Goal: Task Accomplishment & Management: Manage account settings

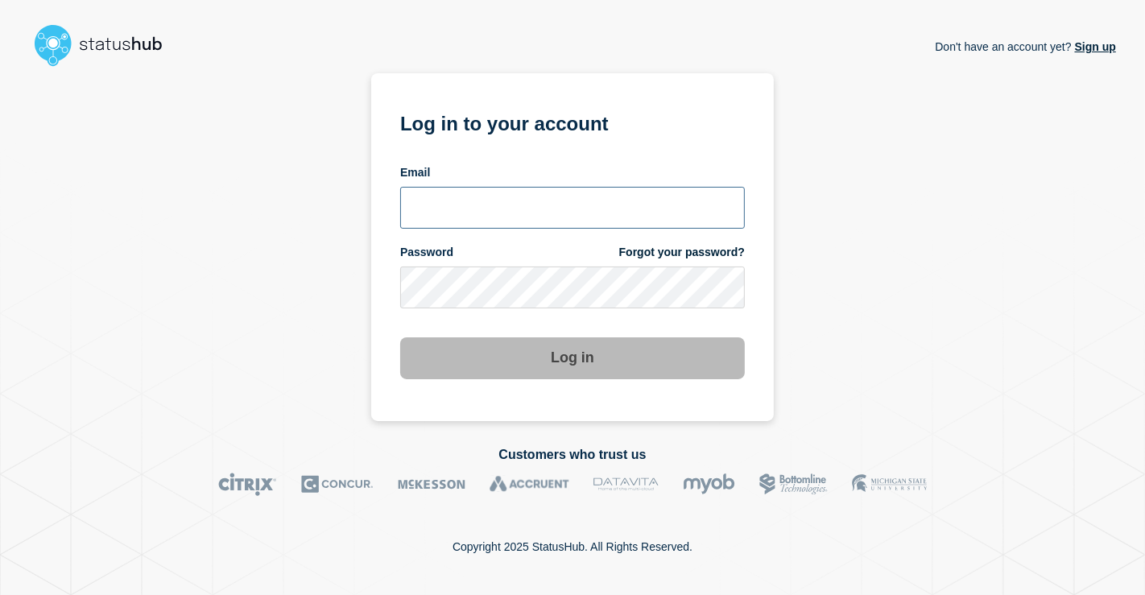
click at [476, 188] on input "email input" at bounding box center [572, 208] width 345 height 42
type input "[EMAIL_ADDRESS][DOMAIN_NAME]"
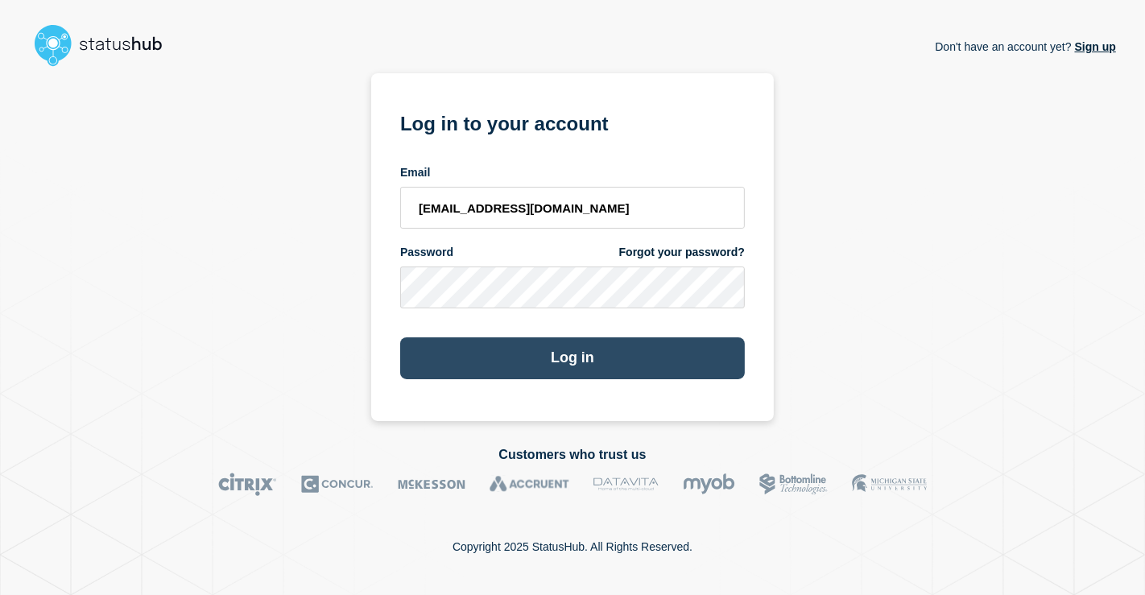
click at [531, 353] on button "Log in" at bounding box center [572, 358] width 345 height 42
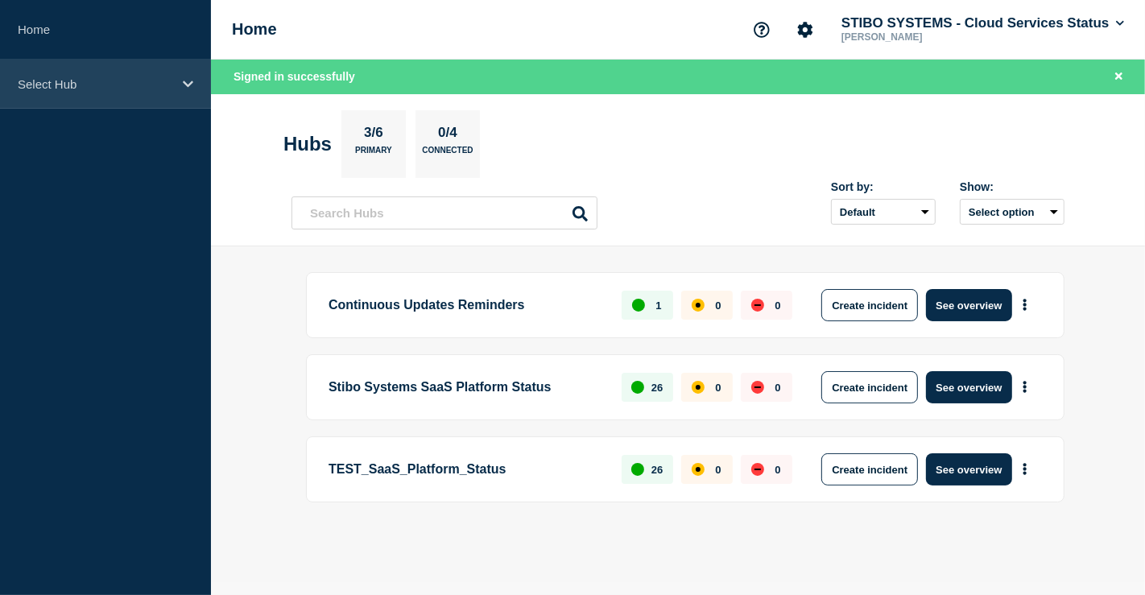
click at [135, 90] on div "Select Hub" at bounding box center [105, 84] width 211 height 49
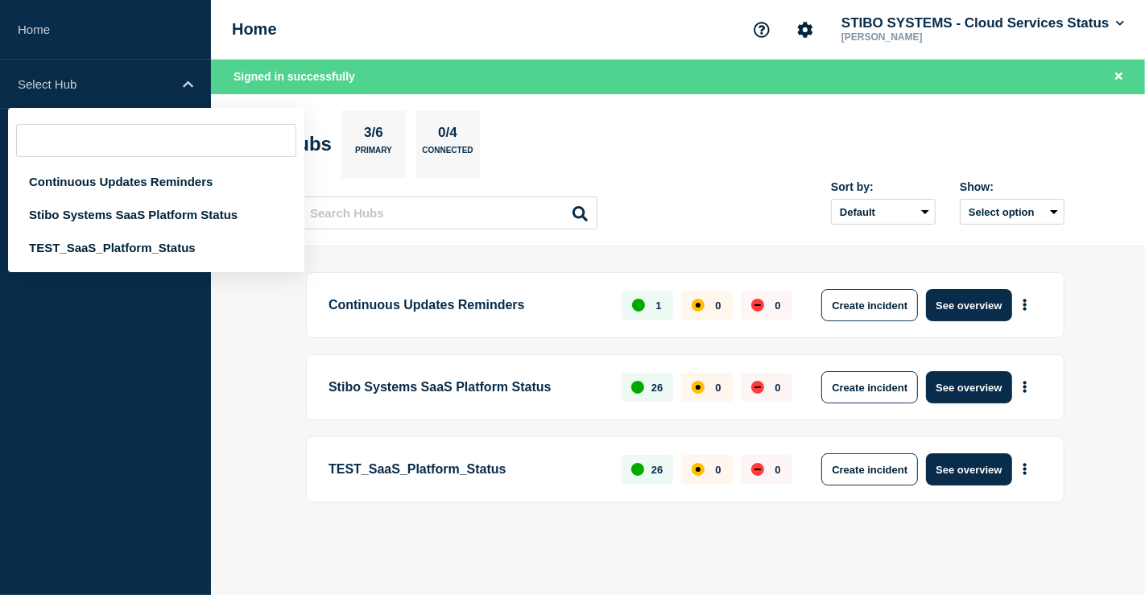
click at [282, 31] on div "Home STIBO SYSTEMS - Cloud Services Status [PERSON_NAME]" at bounding box center [678, 30] width 934 height 60
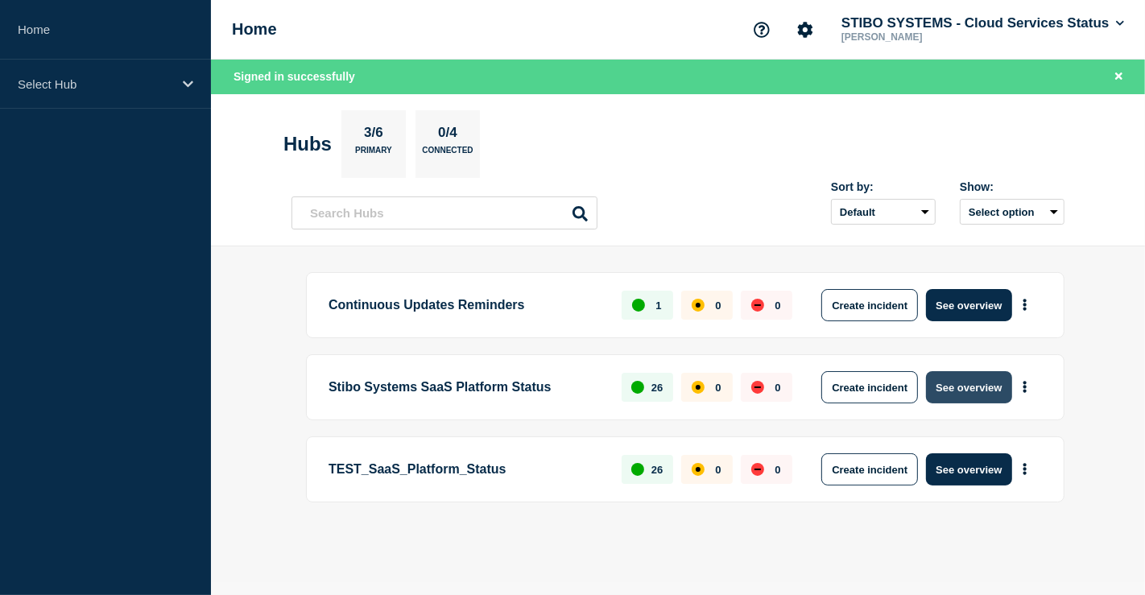
click at [943, 384] on button "See overview" at bounding box center [968, 387] width 85 height 32
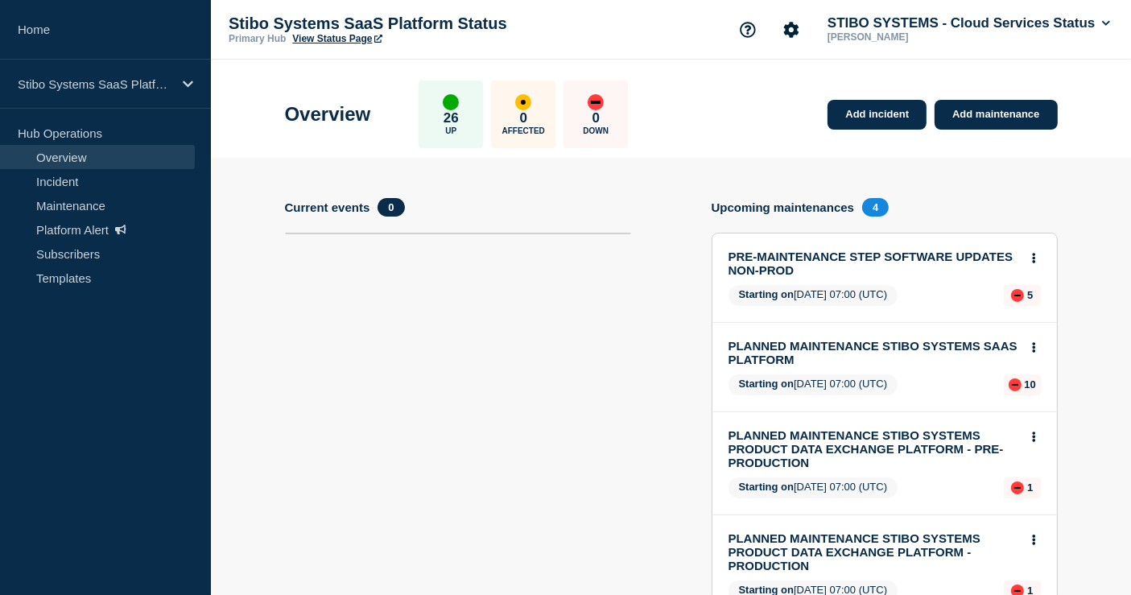
click at [757, 267] on link "PRE-MAINTENANCE STEP SOFTWARE UPDATES NON-PROD" at bounding box center [874, 263] width 291 height 27
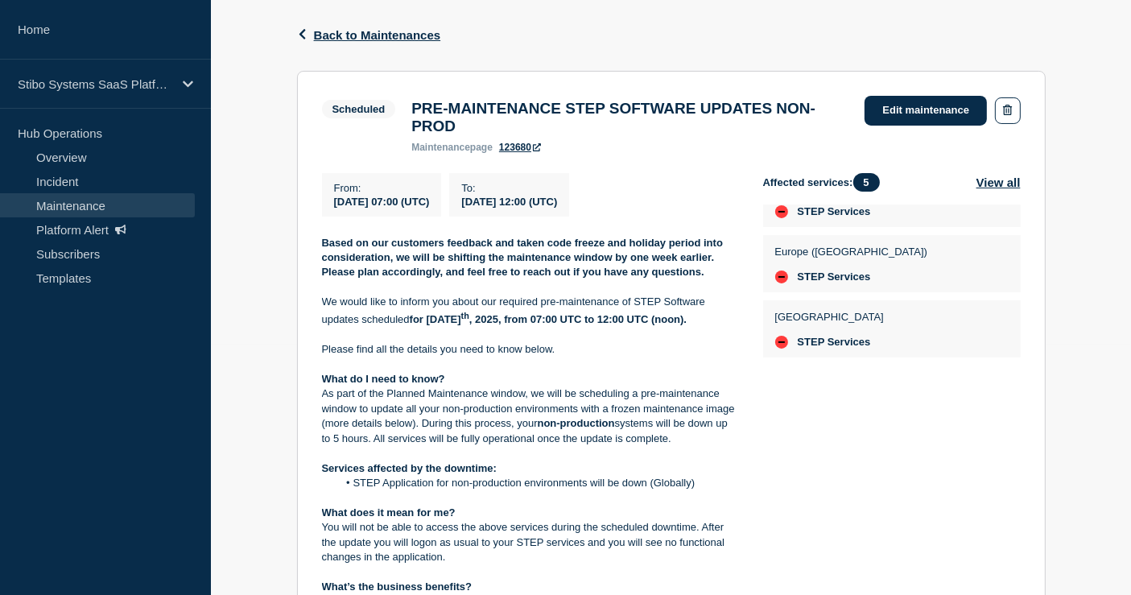
scroll to position [72, 0]
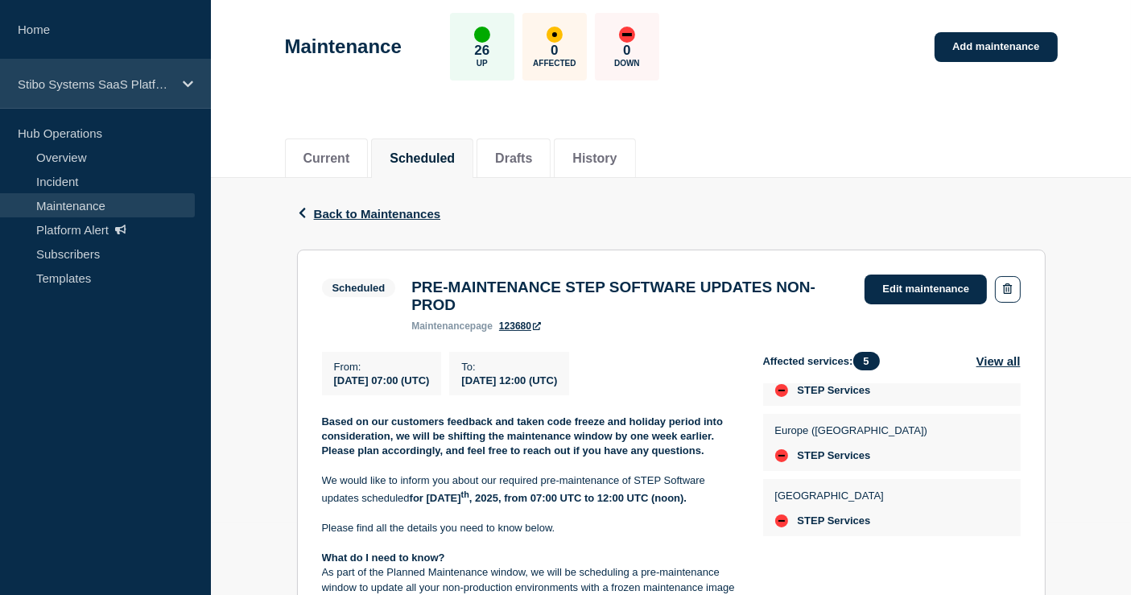
click at [126, 95] on div "Stibo Systems SaaS Platform Status" at bounding box center [105, 84] width 211 height 49
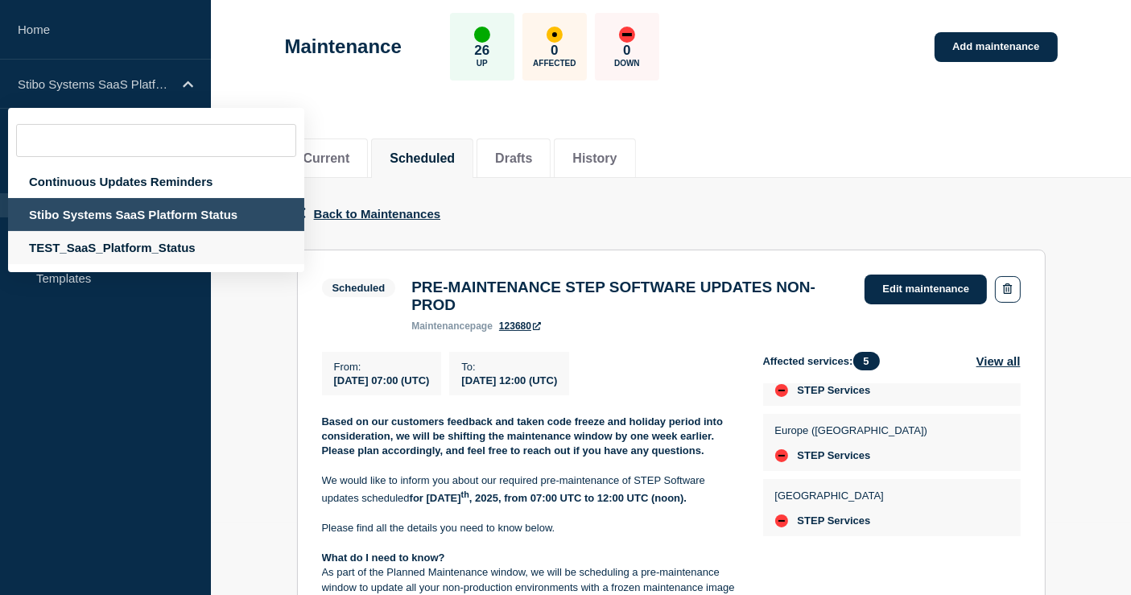
click at [104, 258] on div "TEST_SaaS_Platform_Status" at bounding box center [156, 247] width 296 height 33
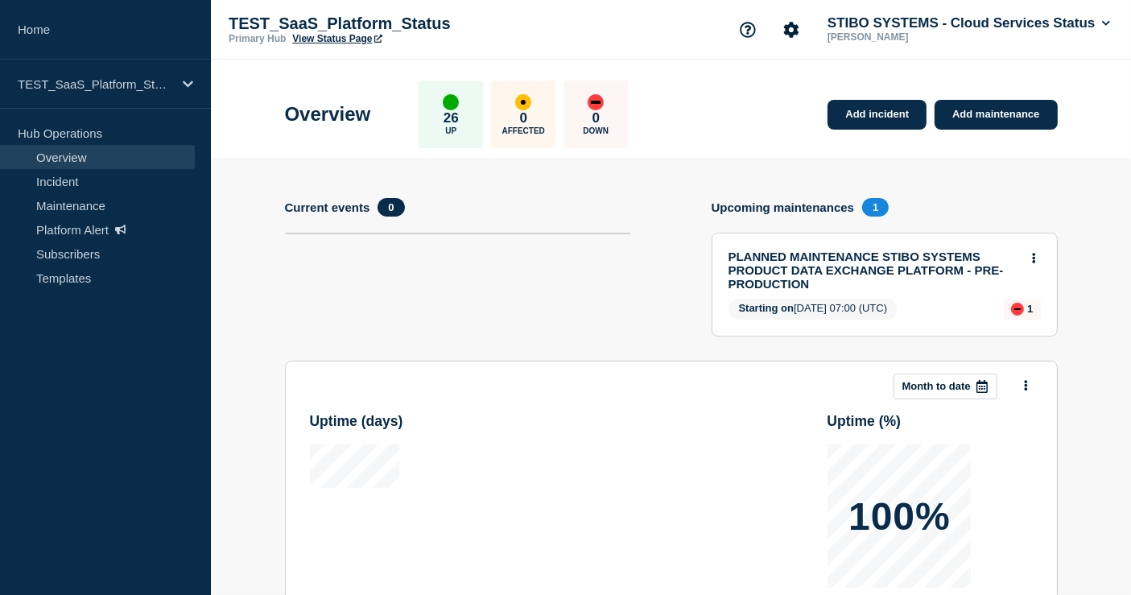
click at [835, 266] on link "PLANNED MAINTENANCE STIBO SYSTEMS PRODUCT DATA EXCHANGE PLATFORM - PRE-PRODUCTI…" at bounding box center [874, 270] width 291 height 41
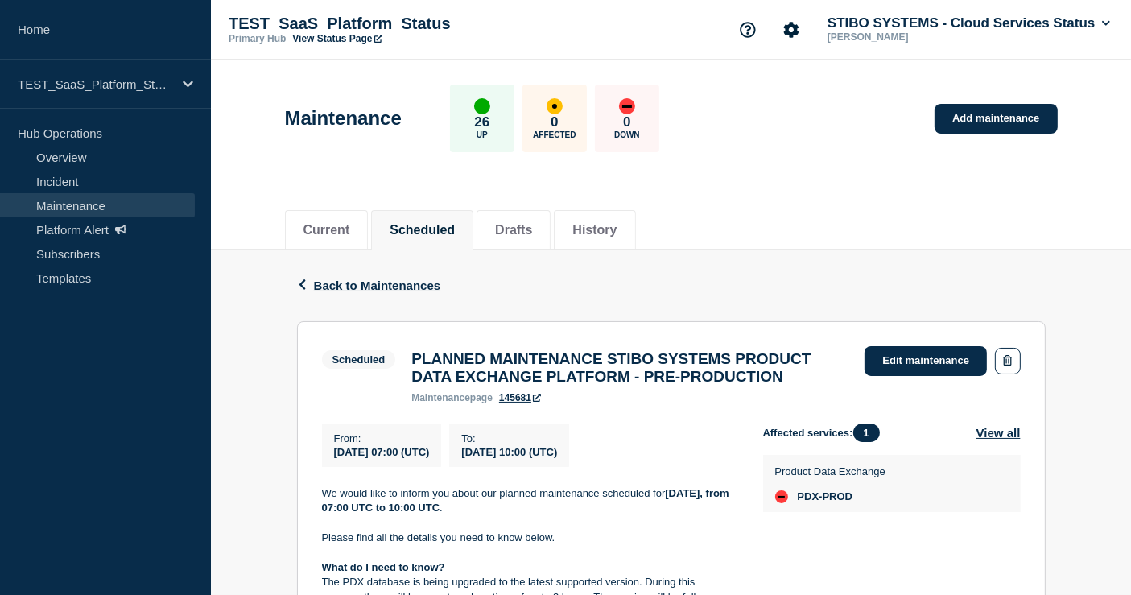
scroll to position [179, 0]
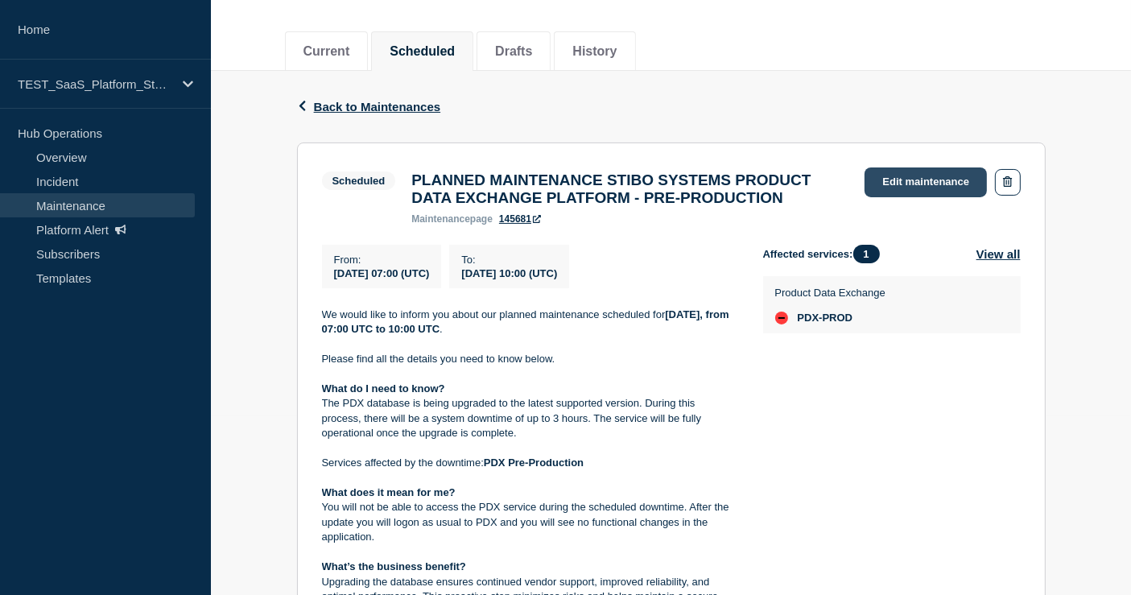
click at [901, 185] on link "Edit maintenance" at bounding box center [926, 182] width 122 height 30
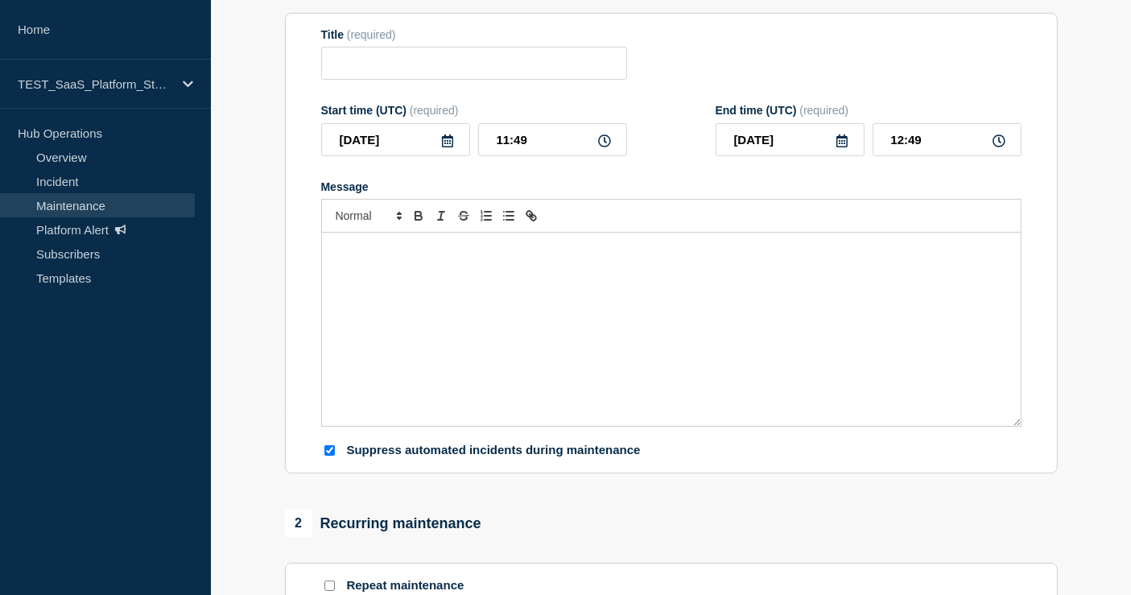
type input "PLANNED MAINTENANCE STIBO SYSTEMS PRODUCT DATA EXCHANGE PLATFORM - PRE-PRODUCTI…"
type input "[DATE]"
type input "07:00"
type input "[DATE]"
type input "10:00"
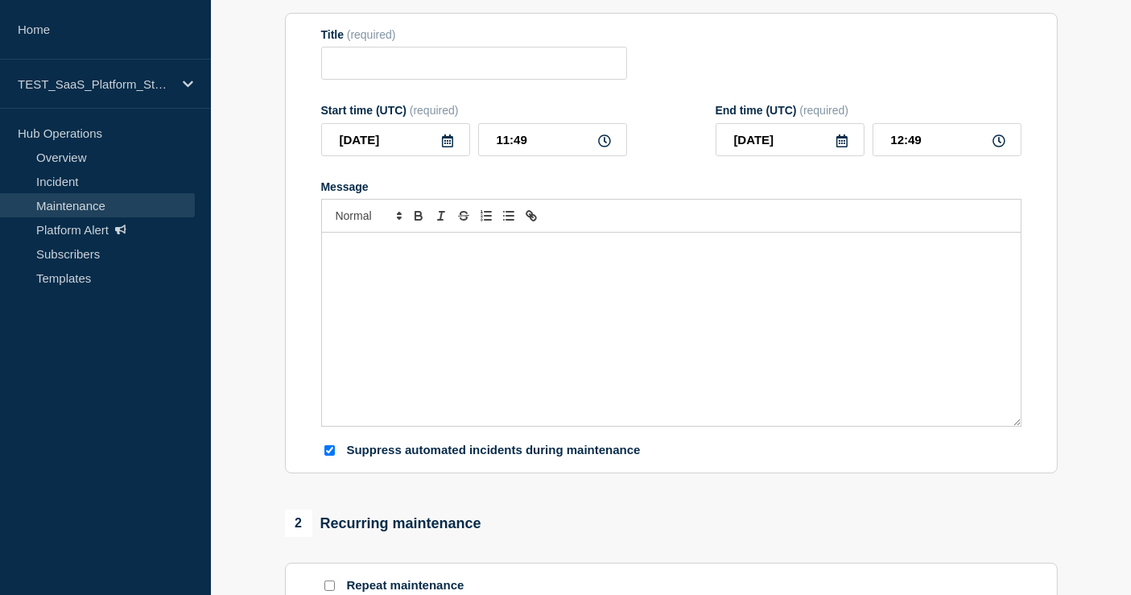
checkbox input "true"
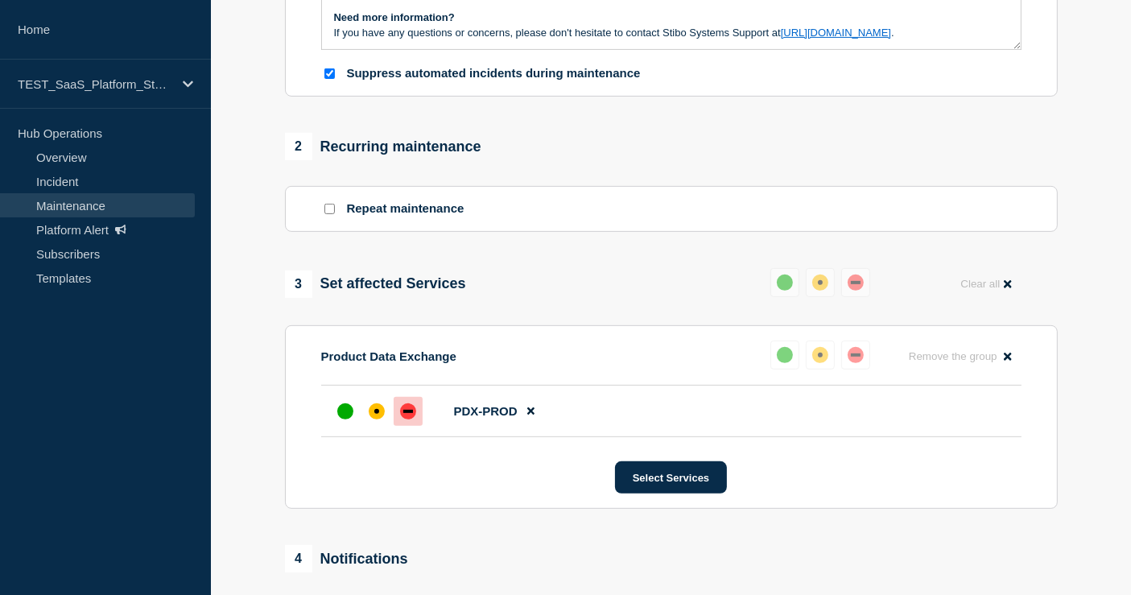
scroll to position [625, 0]
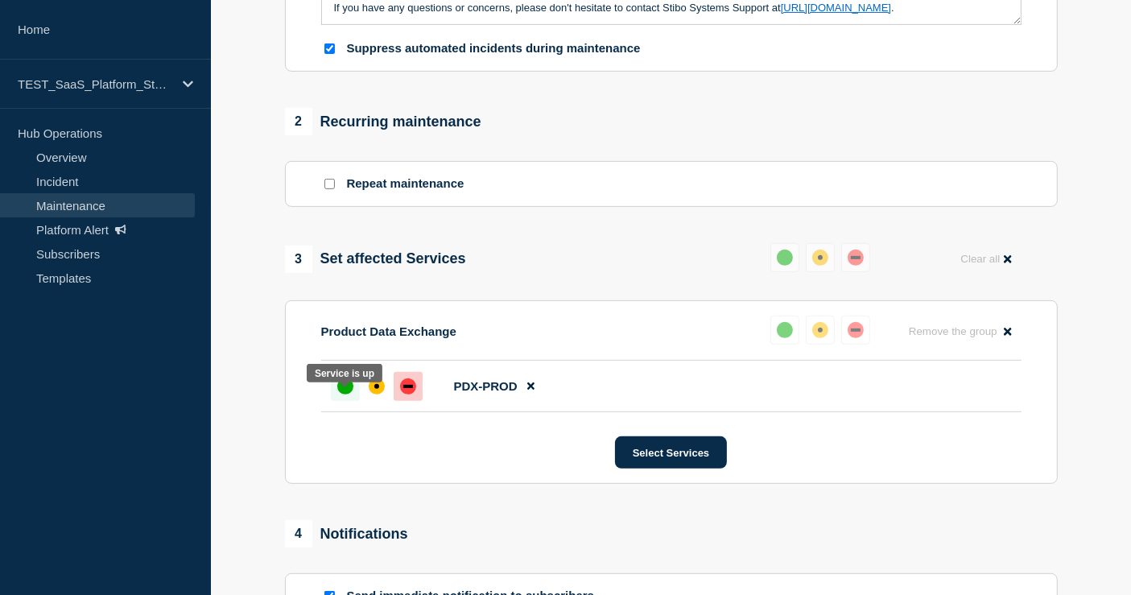
click at [345, 394] on div "up" at bounding box center [345, 386] width 16 height 16
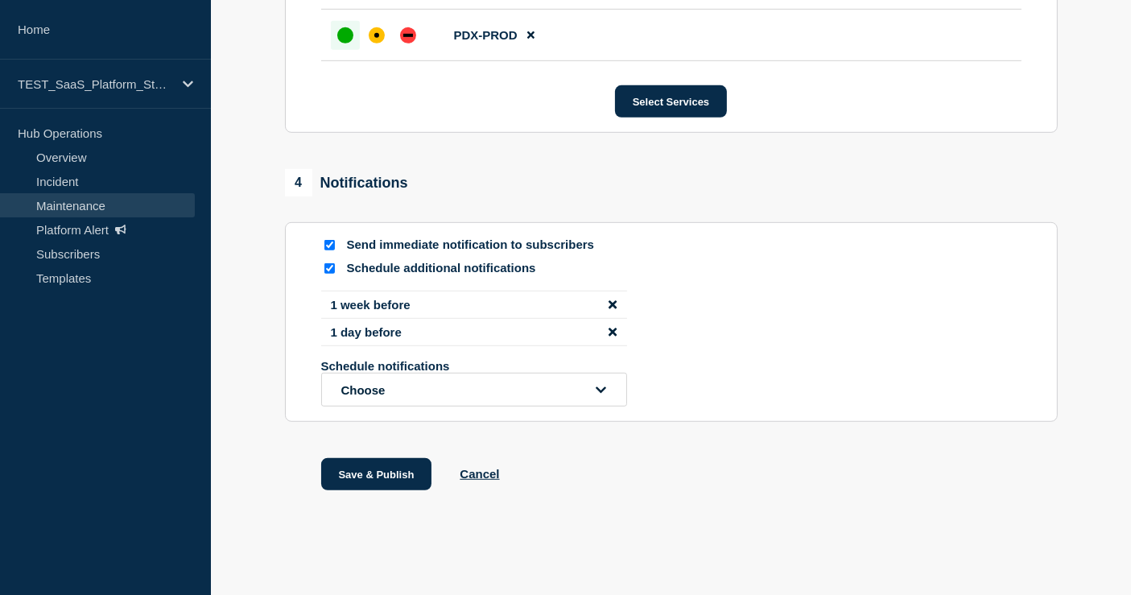
scroll to position [989, 0]
click at [499, 475] on button "Cancel" at bounding box center [479, 474] width 39 height 14
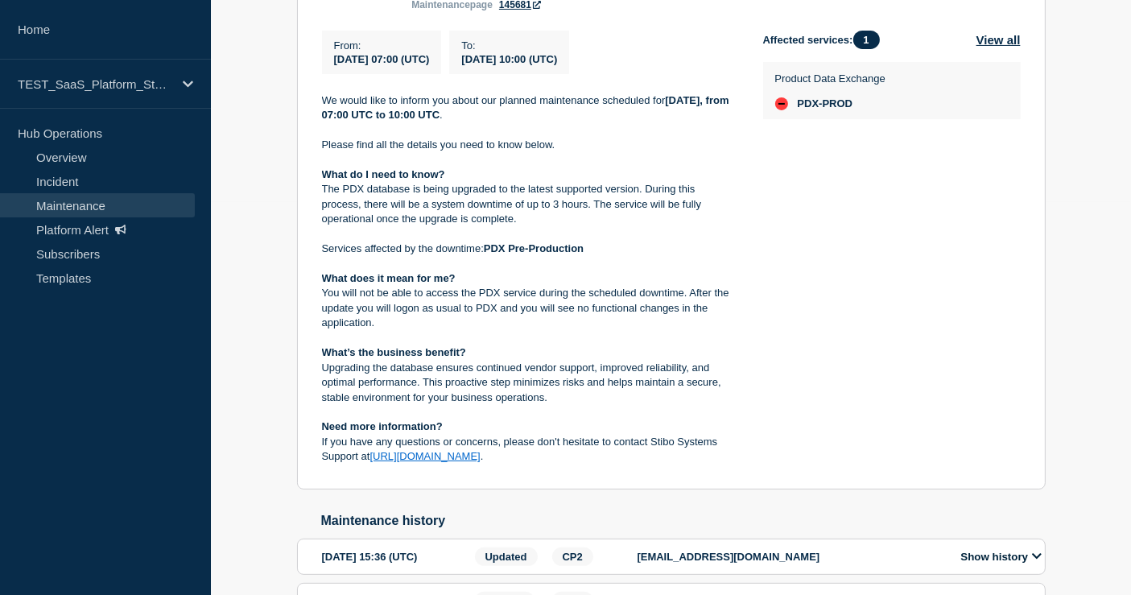
scroll to position [526, 0]
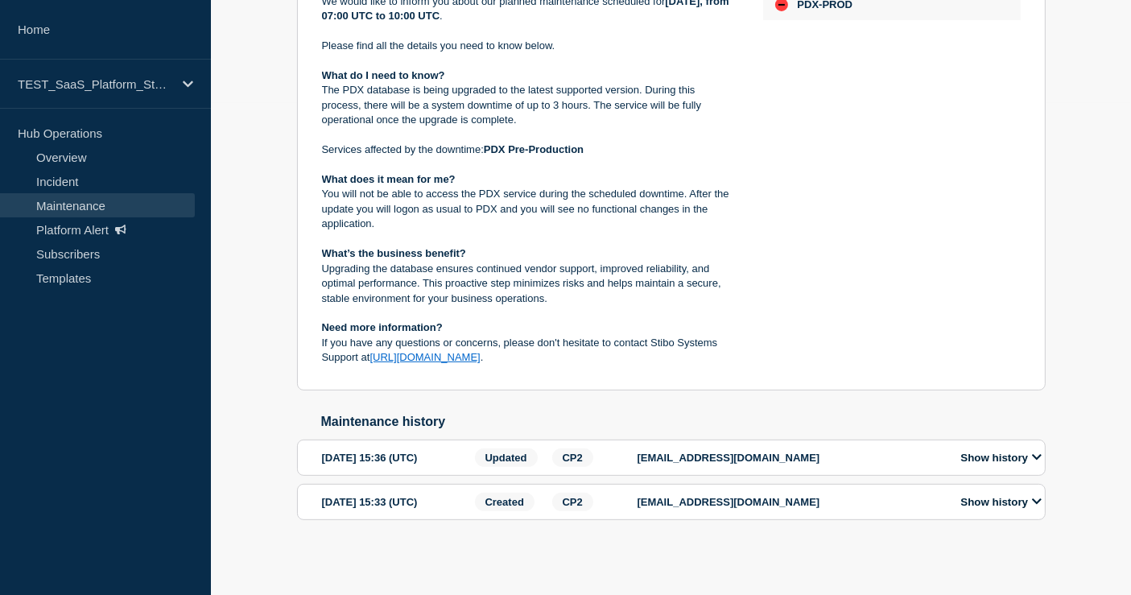
click at [1022, 459] on button "Show history" at bounding box center [1001, 458] width 90 height 14
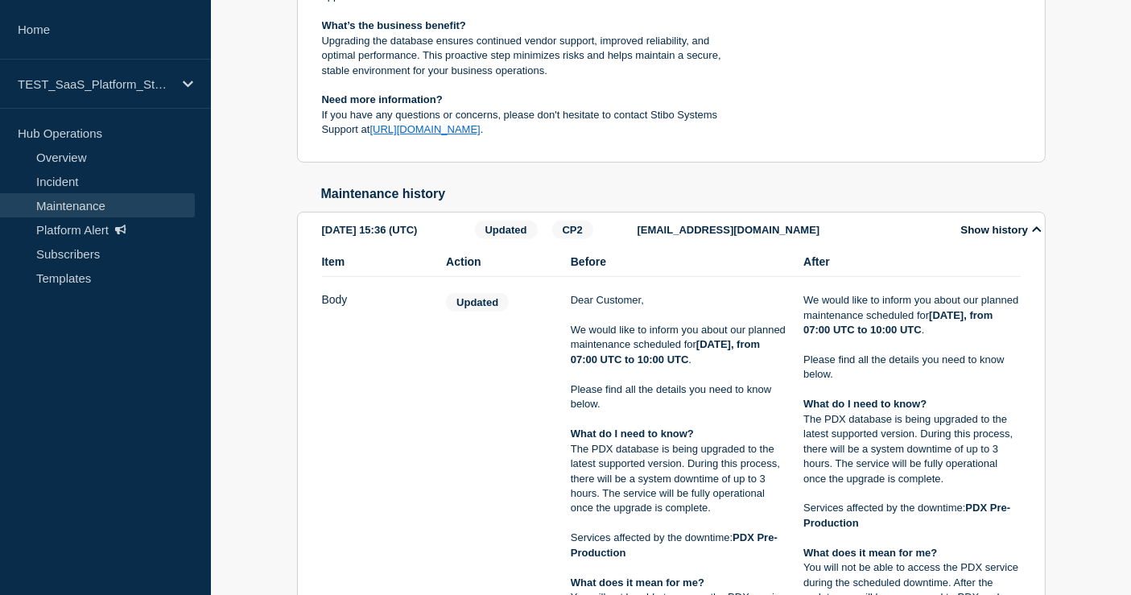
scroll to position [184, 0]
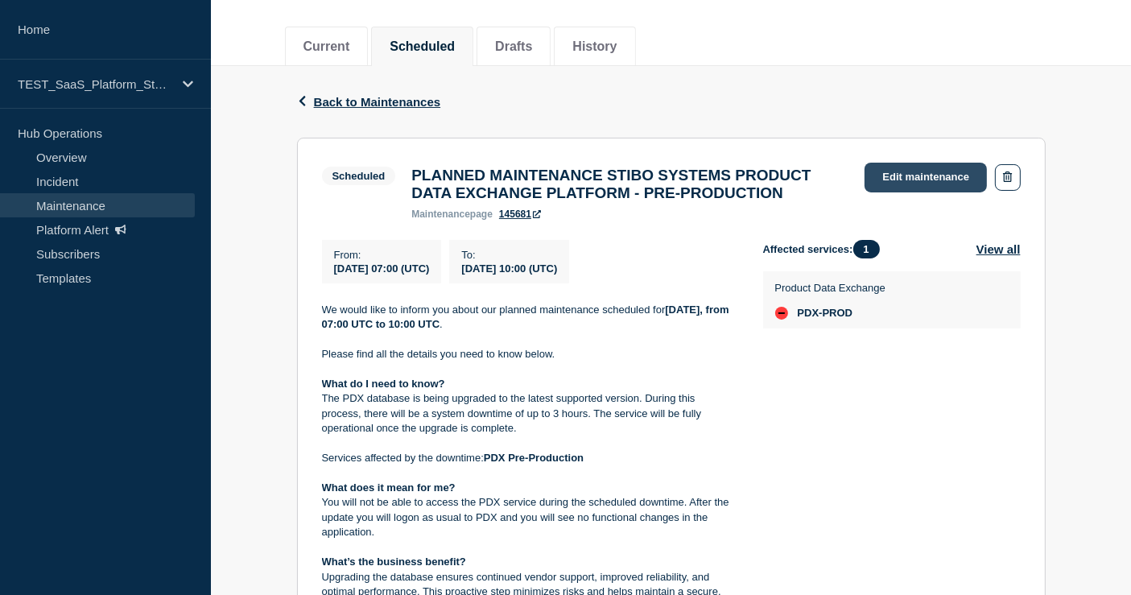
click at [908, 170] on link "Edit maintenance" at bounding box center [926, 178] width 122 height 30
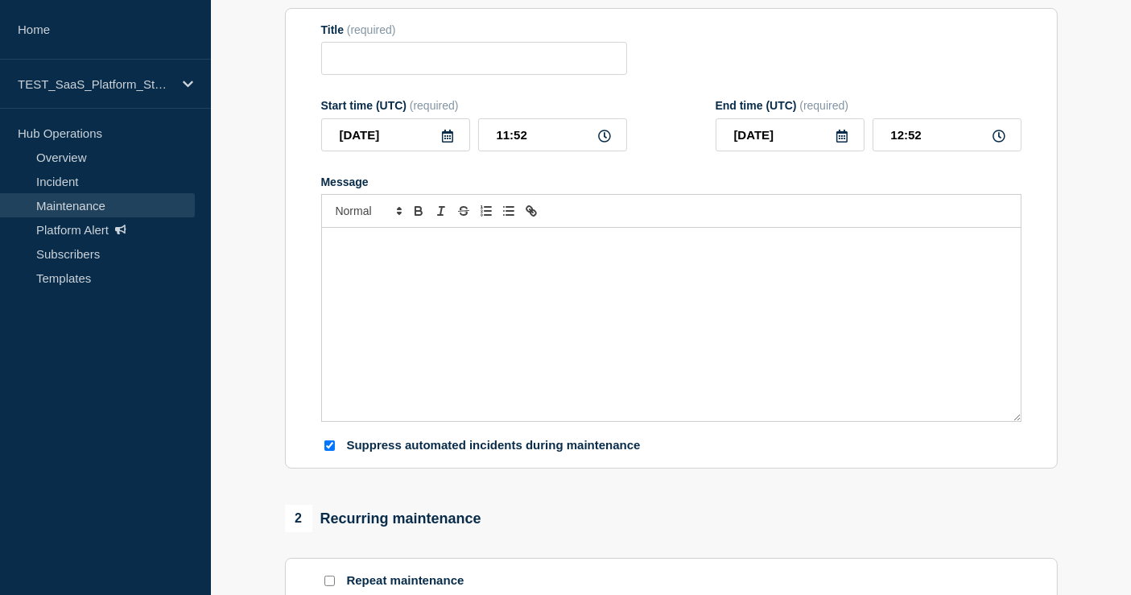
type input "PLANNED MAINTENANCE STIBO SYSTEMS PRODUCT DATA EXCHANGE PLATFORM - PRE-PRODUCTI…"
type input "[DATE]"
type input "07:00"
type input "[DATE]"
type input "10:00"
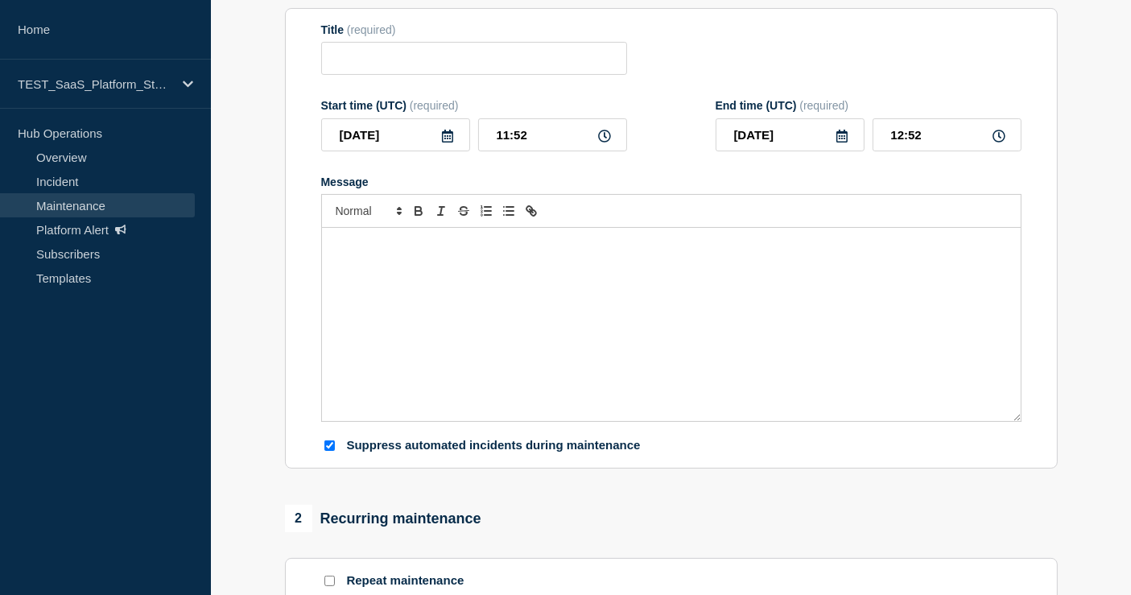
checkbox input "true"
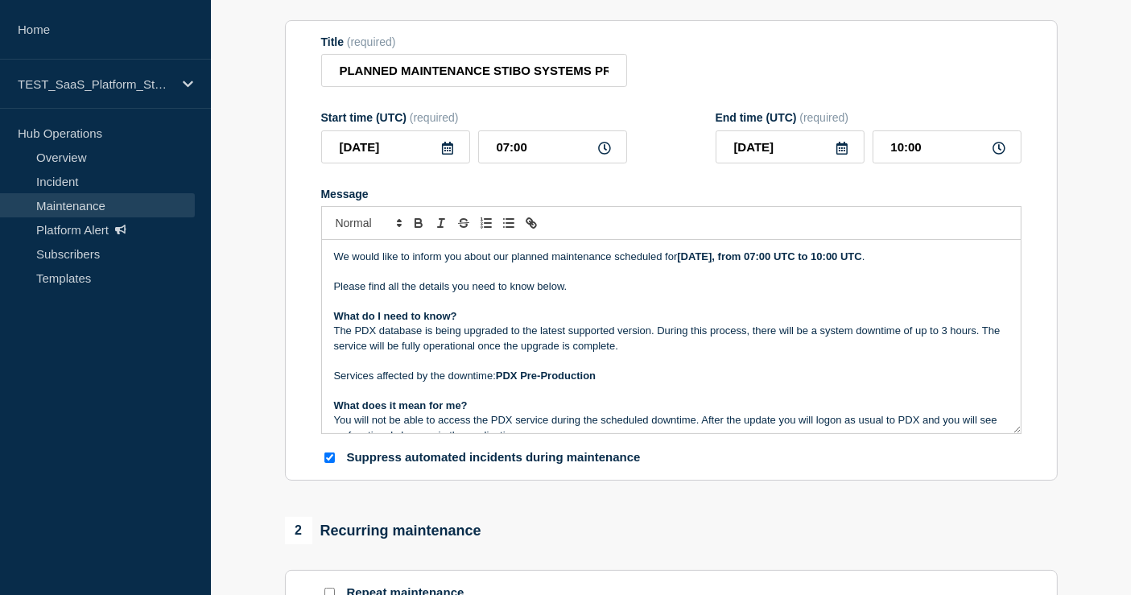
scroll to position [94, 0]
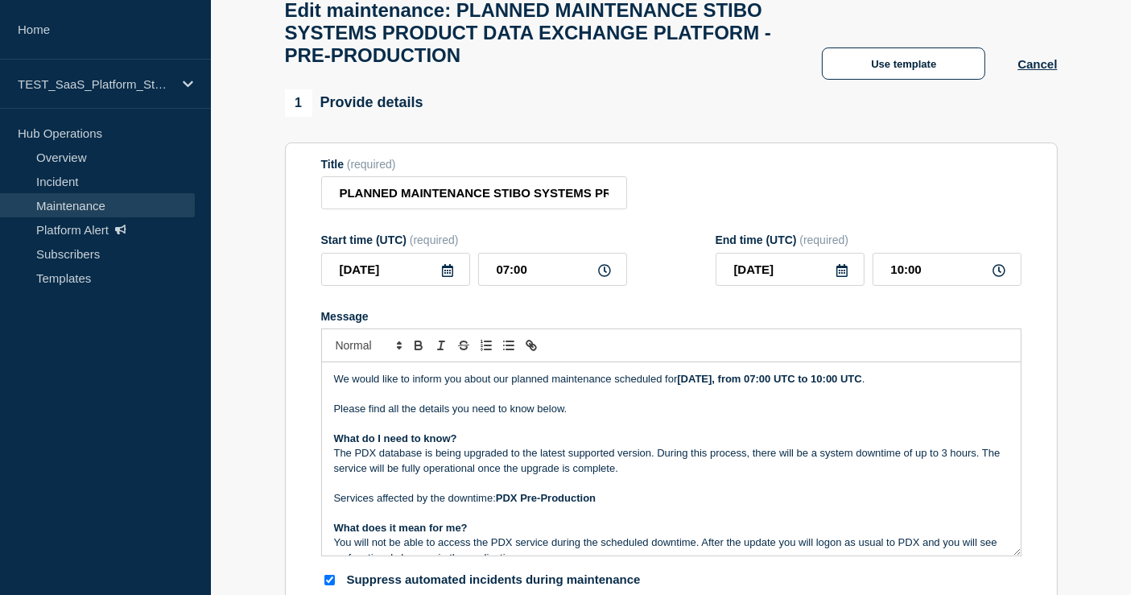
click at [449, 416] on p "Please find all the details you need to know below." at bounding box center [671, 409] width 675 height 14
click at [537, 473] on p "The PDX database is being upgraded to the latest supported version. During this…" at bounding box center [671, 461] width 675 height 30
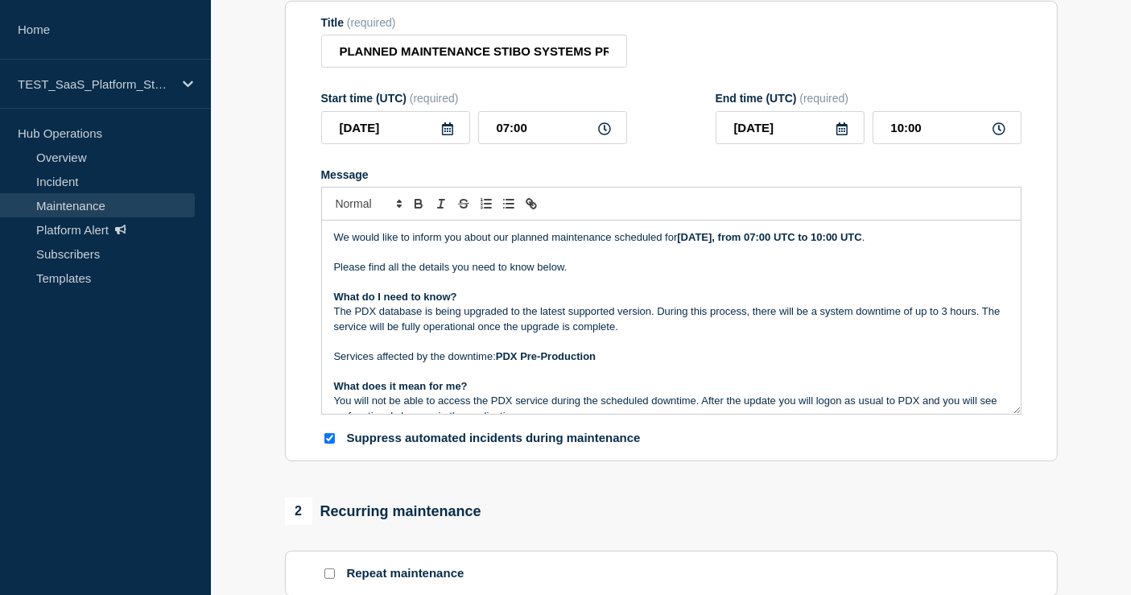
scroll to position [273, 0]
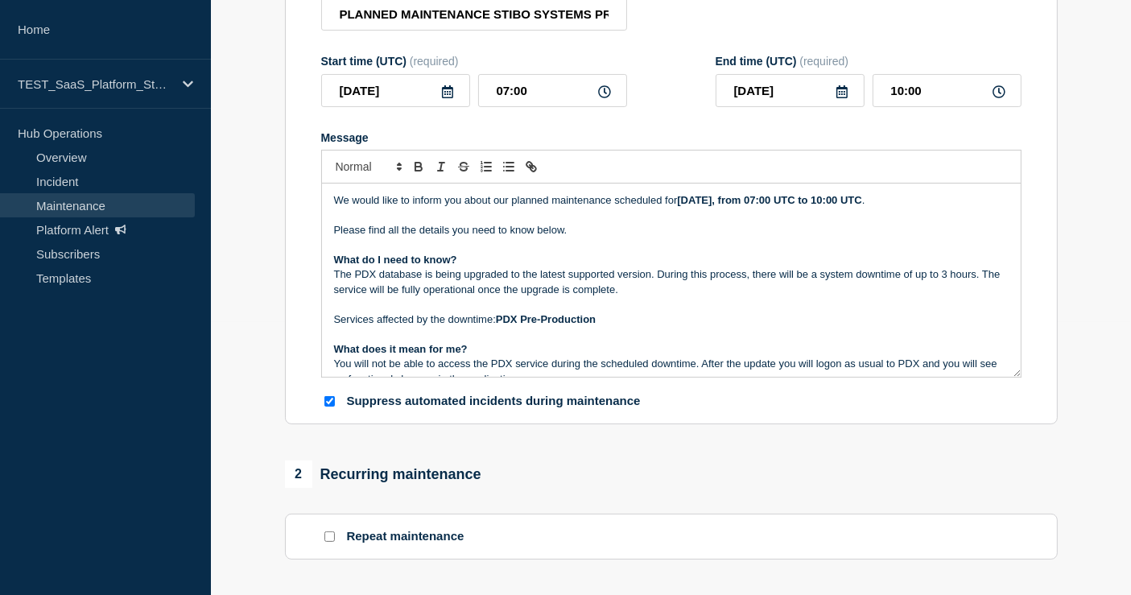
drag, startPoint x: 335, startPoint y: 212, endPoint x: 351, endPoint y: 240, distance: 32.4
click at [334, 208] on p "We would like to inform you about our planned maintenance scheduled for [DATE],…" at bounding box center [671, 200] width 675 height 14
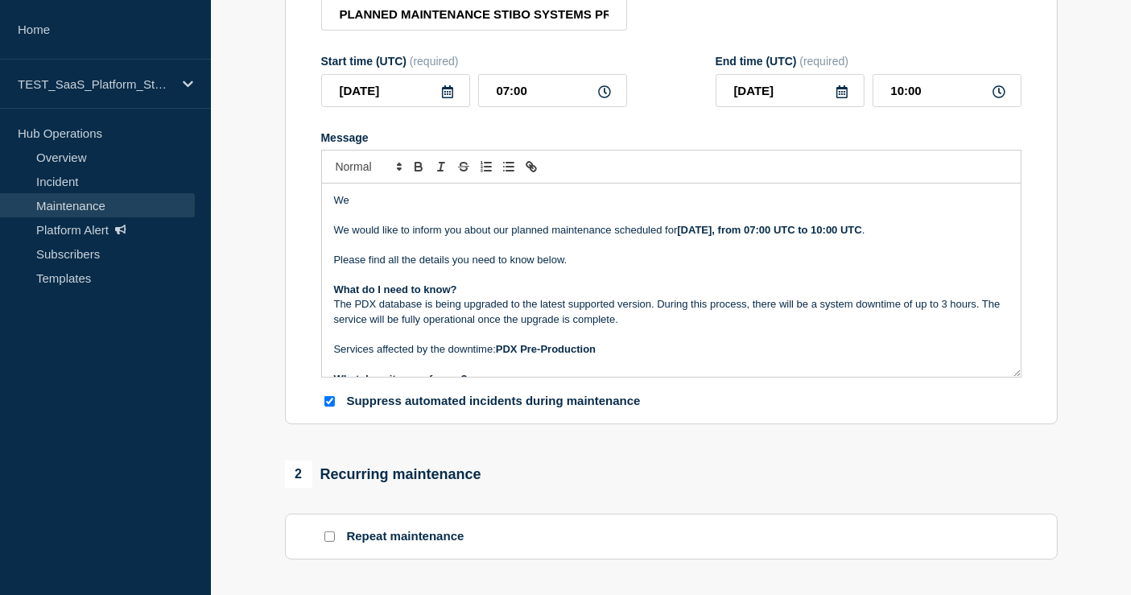
drag, startPoint x: 372, startPoint y: 209, endPoint x: 334, endPoint y: 212, distance: 37.9
click at [334, 208] on p "We" at bounding box center [671, 200] width 675 height 14
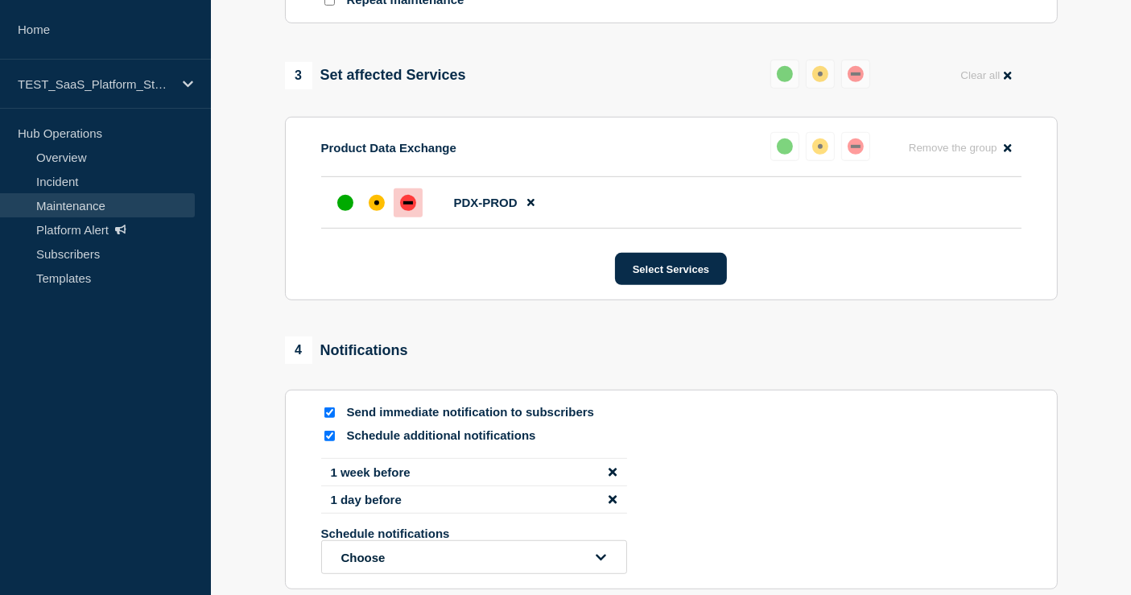
scroll to position [989, 0]
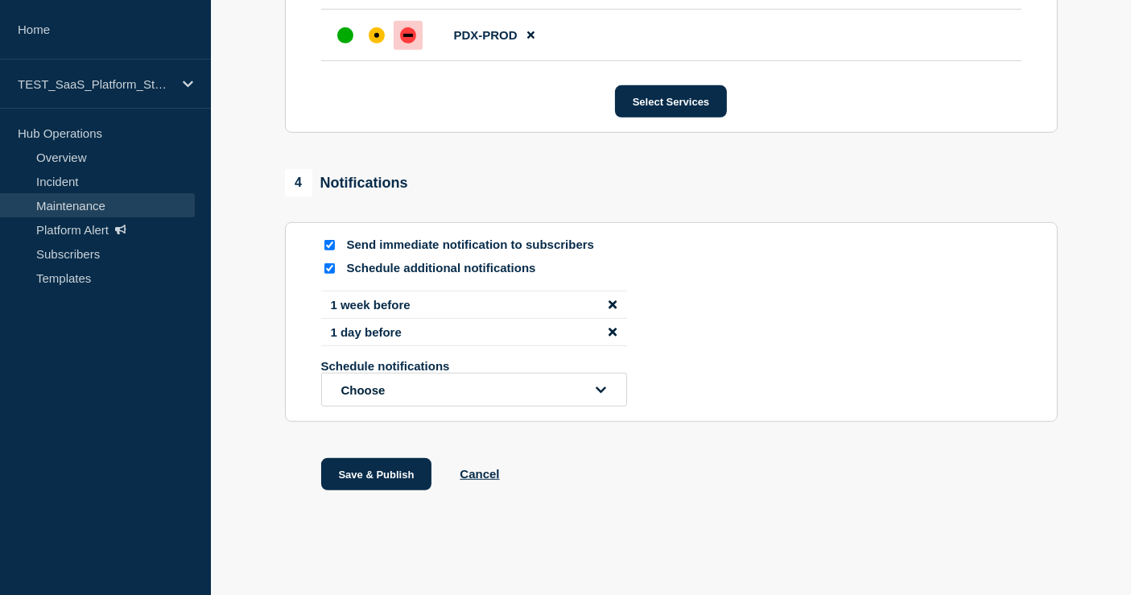
click at [328, 250] on input "Send immediate notification to subscribers" at bounding box center [329, 245] width 10 height 10
click at [324, 247] on input "Send immediate notification to subscribers" at bounding box center [329, 245] width 10 height 10
checkbox input "true"
click at [473, 396] on button "Choose" at bounding box center [474, 390] width 306 height 34
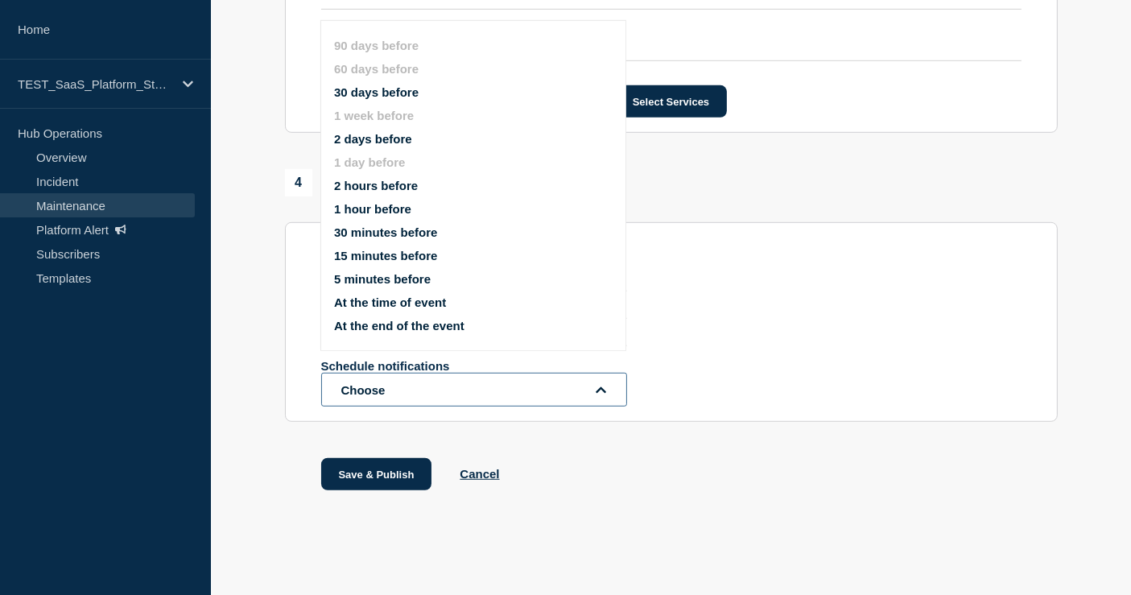
click at [473, 396] on button "Choose" at bounding box center [474, 390] width 306 height 34
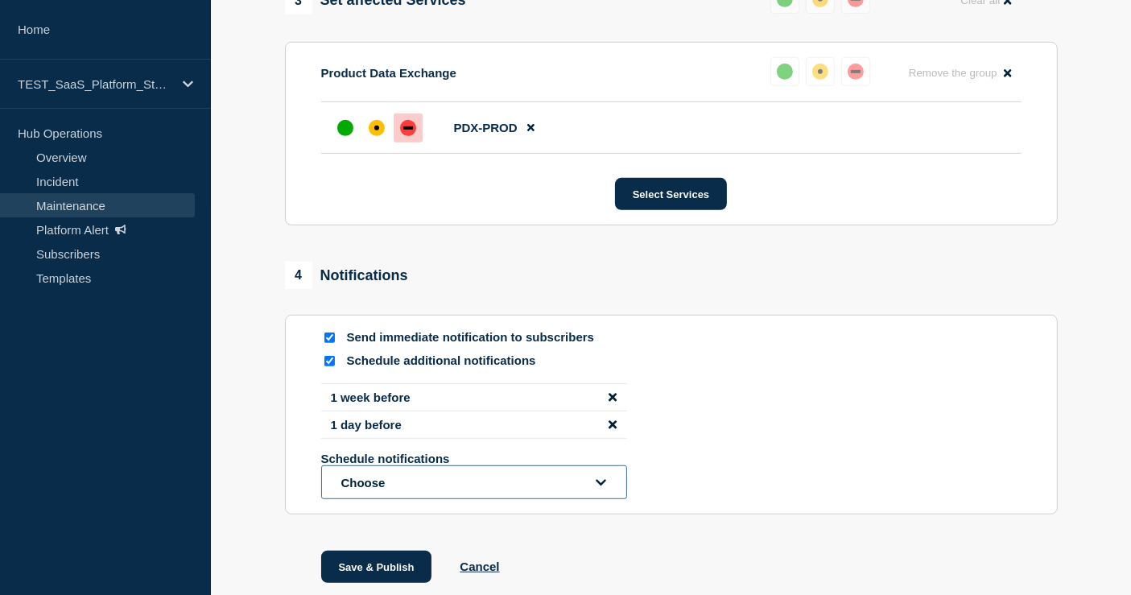
scroll to position [989, 0]
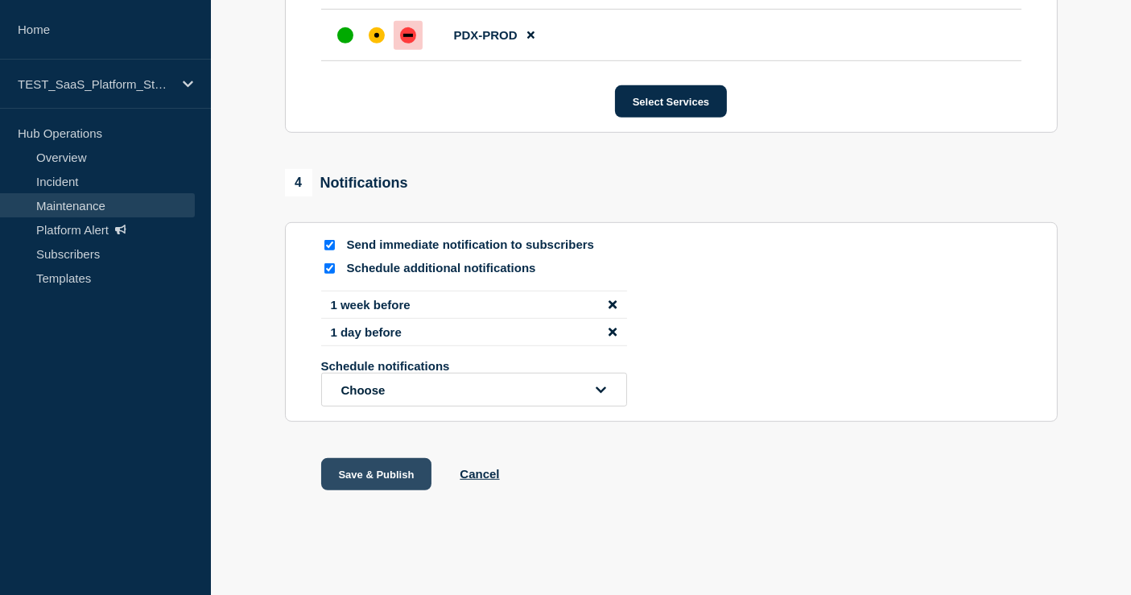
click at [398, 463] on button "Save & Publish" at bounding box center [376, 474] width 111 height 32
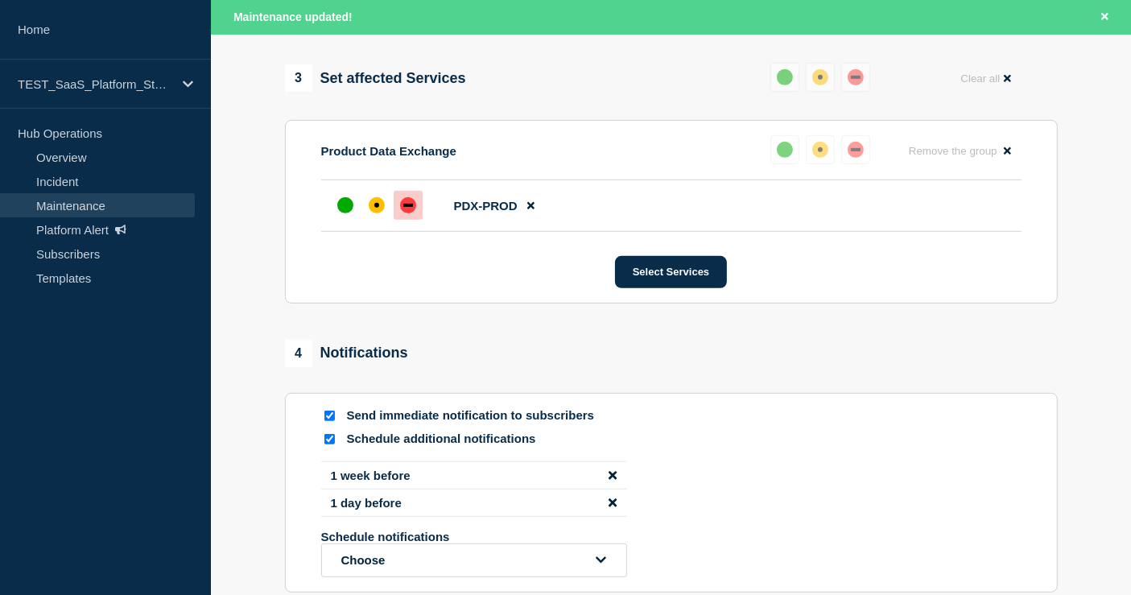
scroll to position [577, 0]
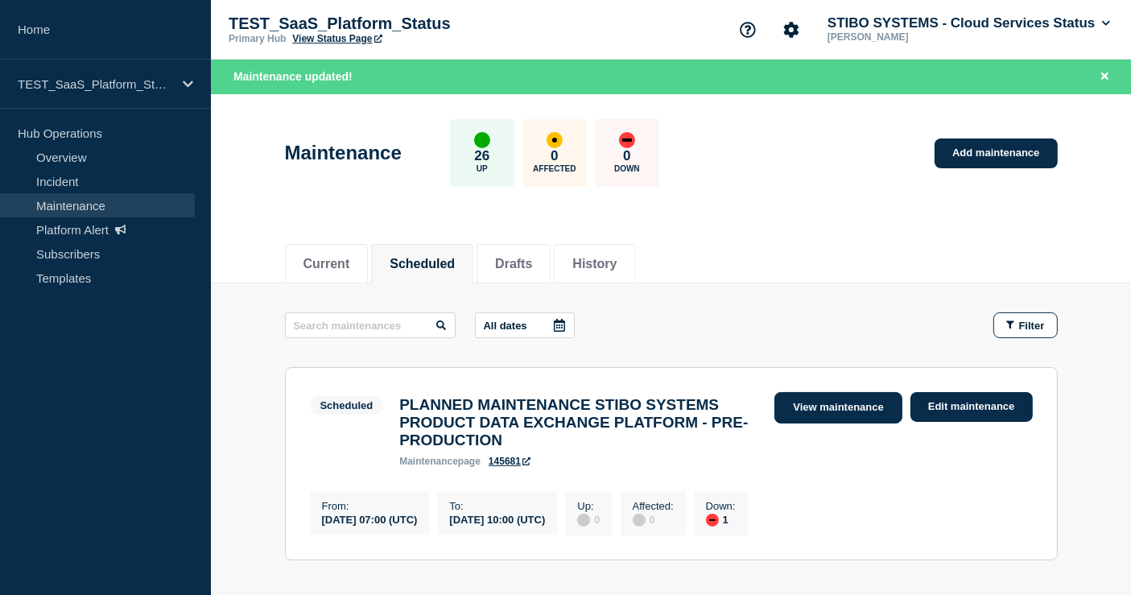
click at [853, 405] on link "View maintenance" at bounding box center [837, 407] width 127 height 31
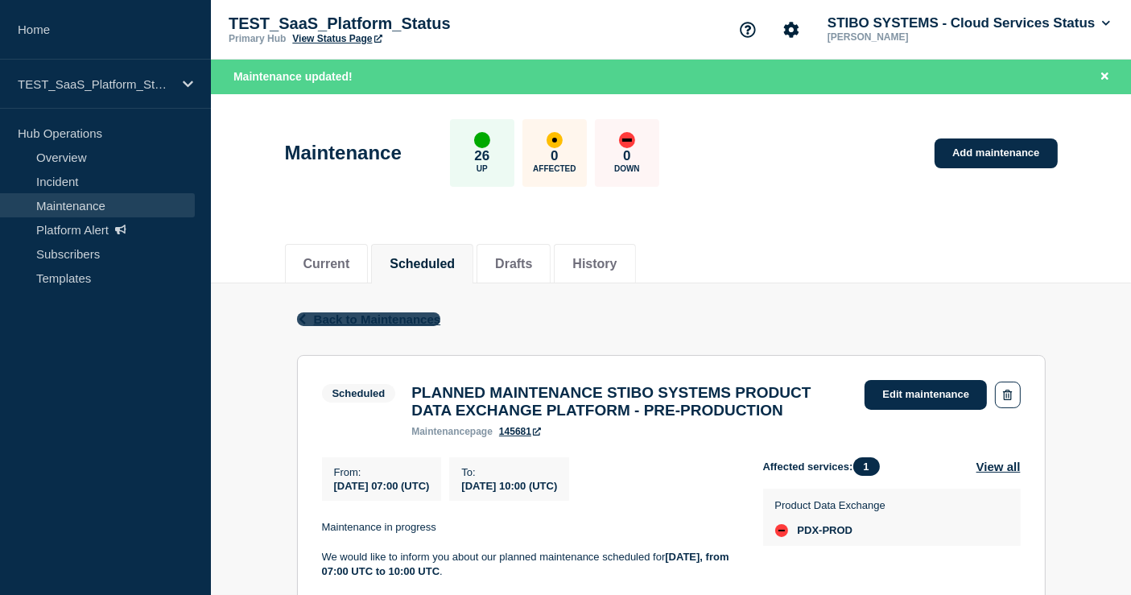
click at [410, 320] on span "Back to Maintenances" at bounding box center [377, 319] width 127 height 14
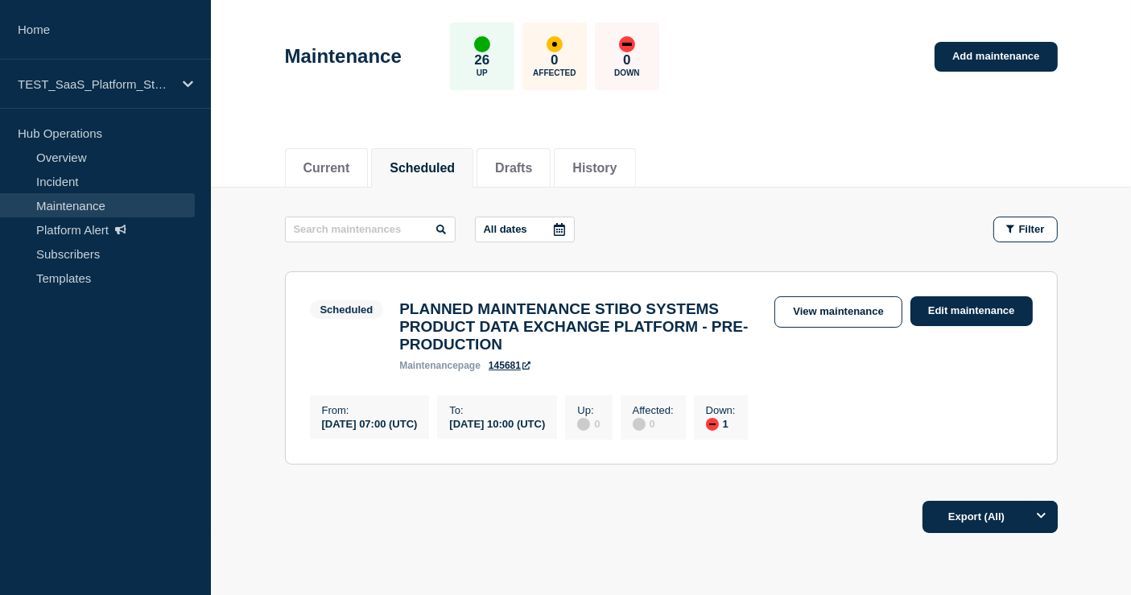
scroll to position [89, 0]
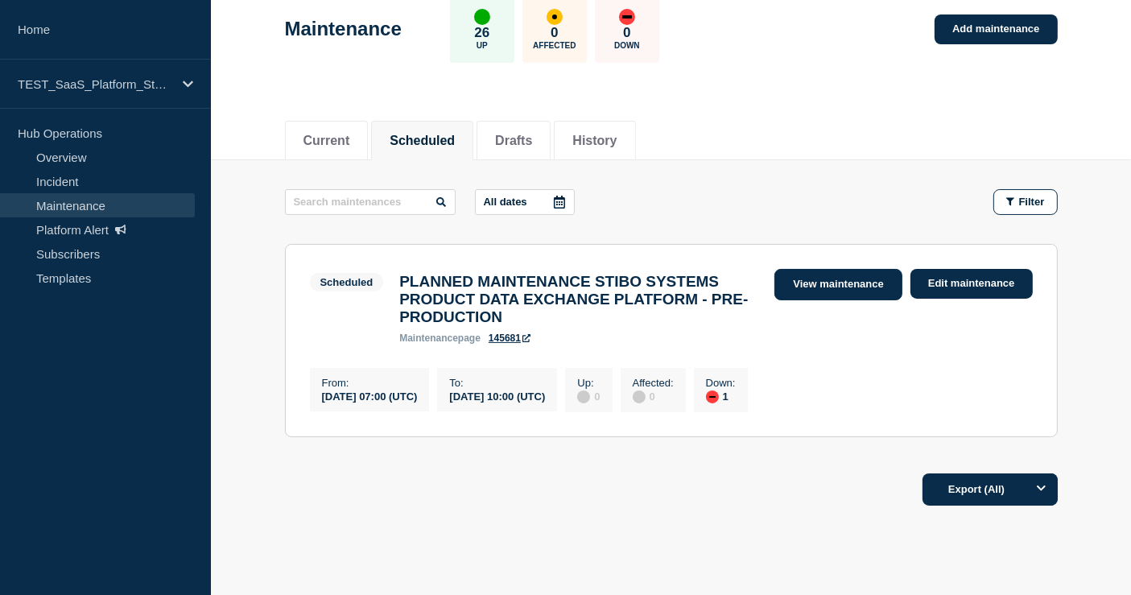
click at [828, 277] on link "View maintenance" at bounding box center [837, 284] width 127 height 31
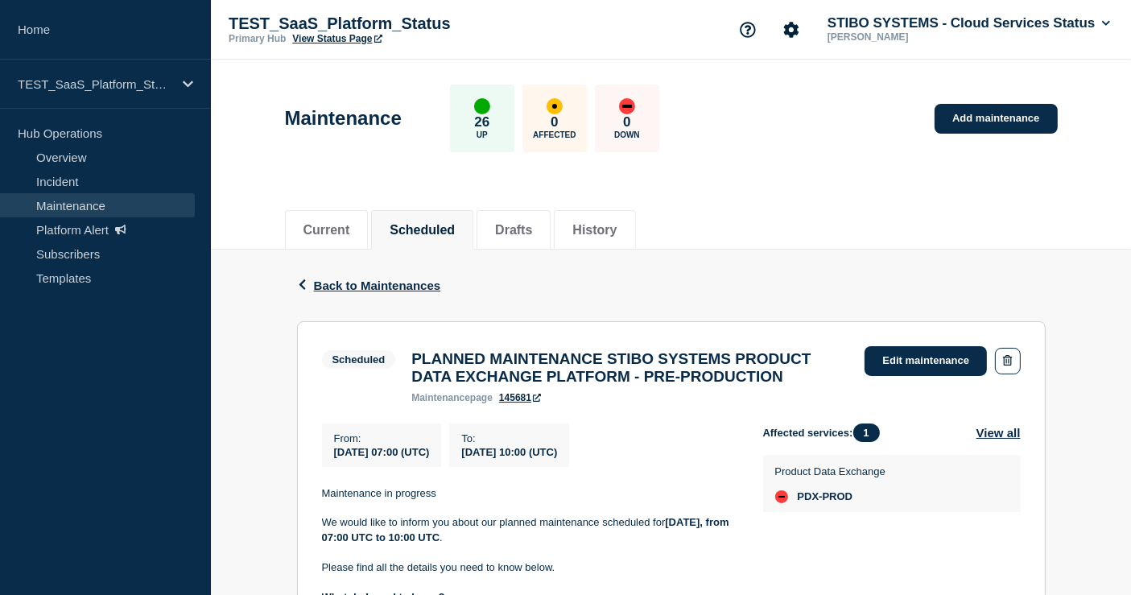
scroll to position [89, 0]
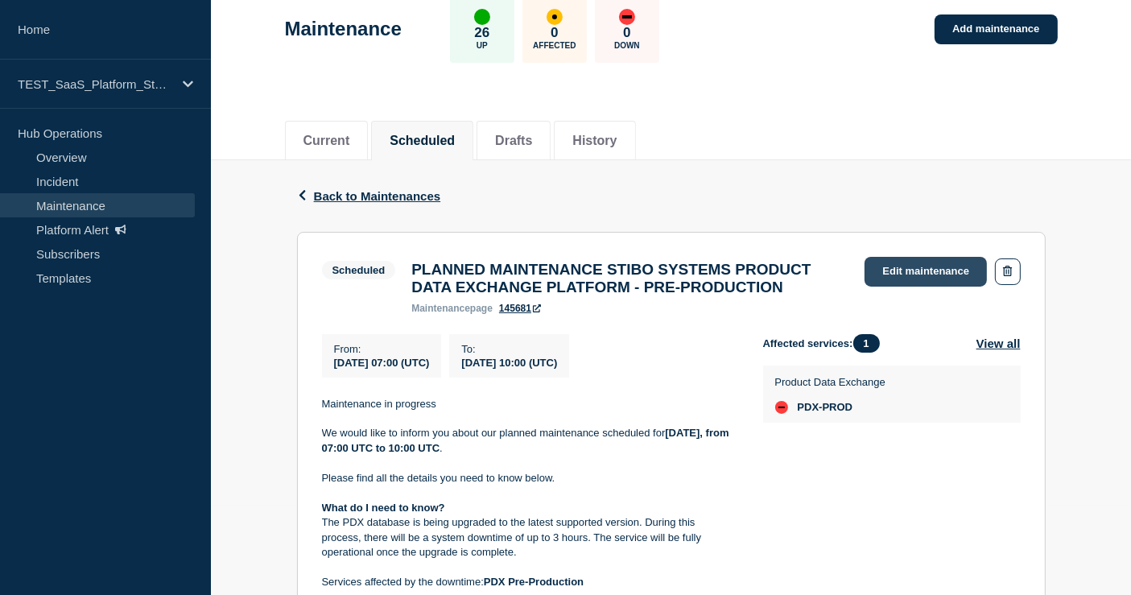
click at [895, 273] on link "Edit maintenance" at bounding box center [926, 272] width 122 height 30
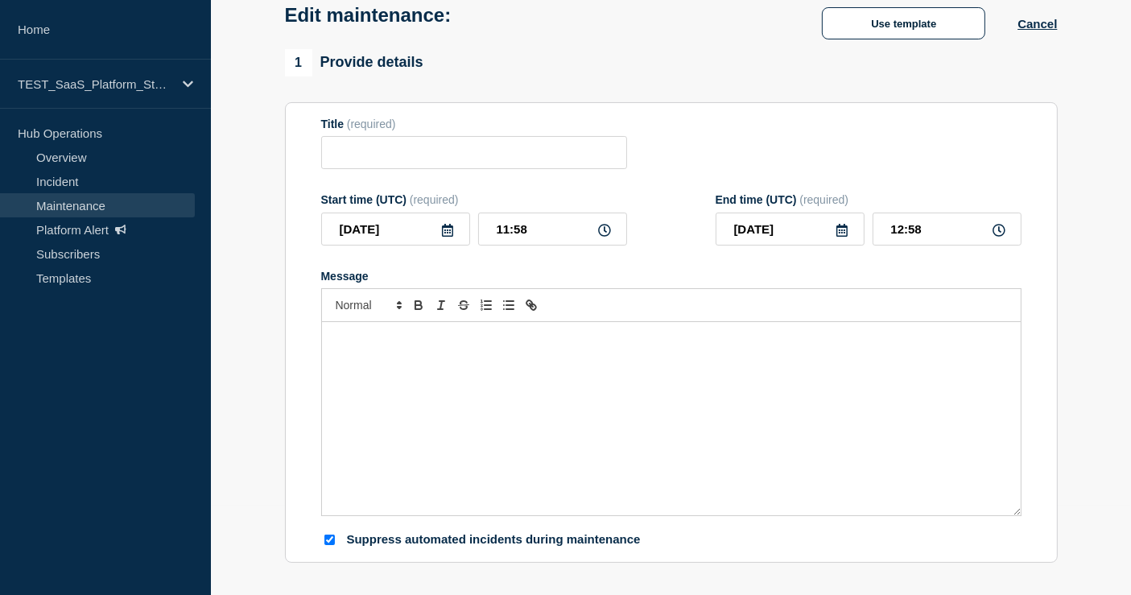
type input "PLANNED MAINTENANCE STIBO SYSTEMS PRODUCT DATA EXCHANGE PLATFORM - PRE-PRODUCTI…"
type input "[DATE]"
type input "07:00"
type input "[DATE]"
type input "10:00"
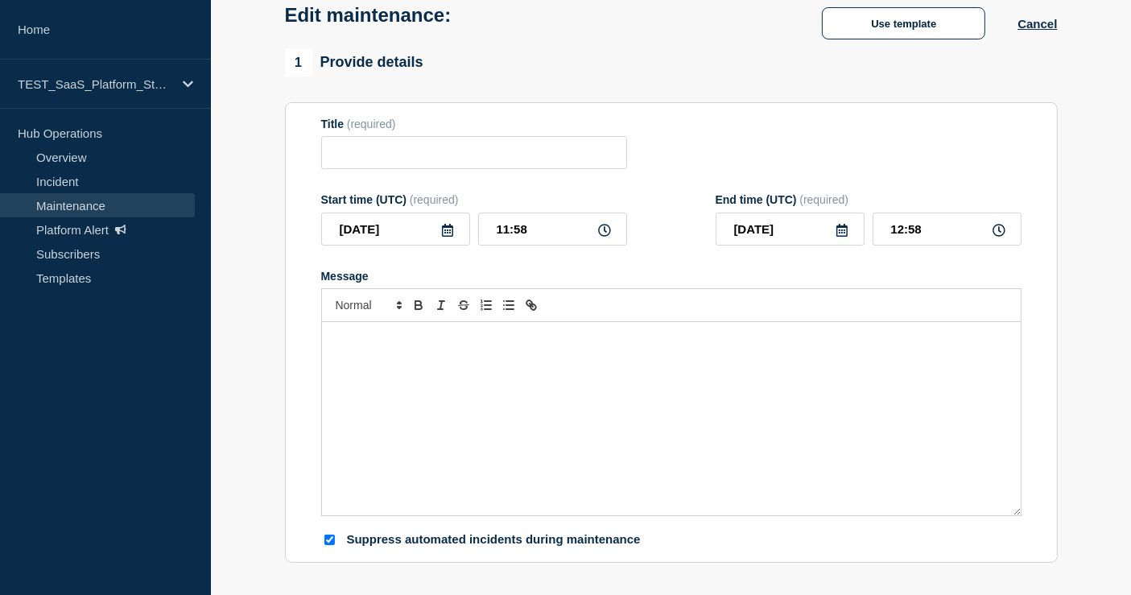
checkbox input "true"
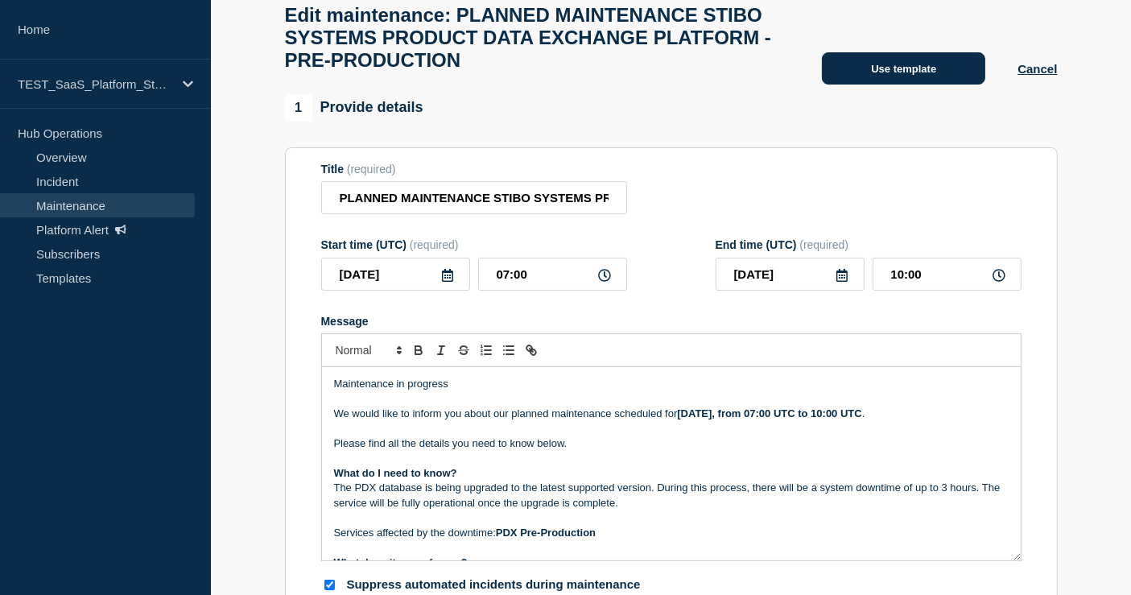
click at [873, 82] on button "Use template" at bounding box center [903, 68] width 163 height 32
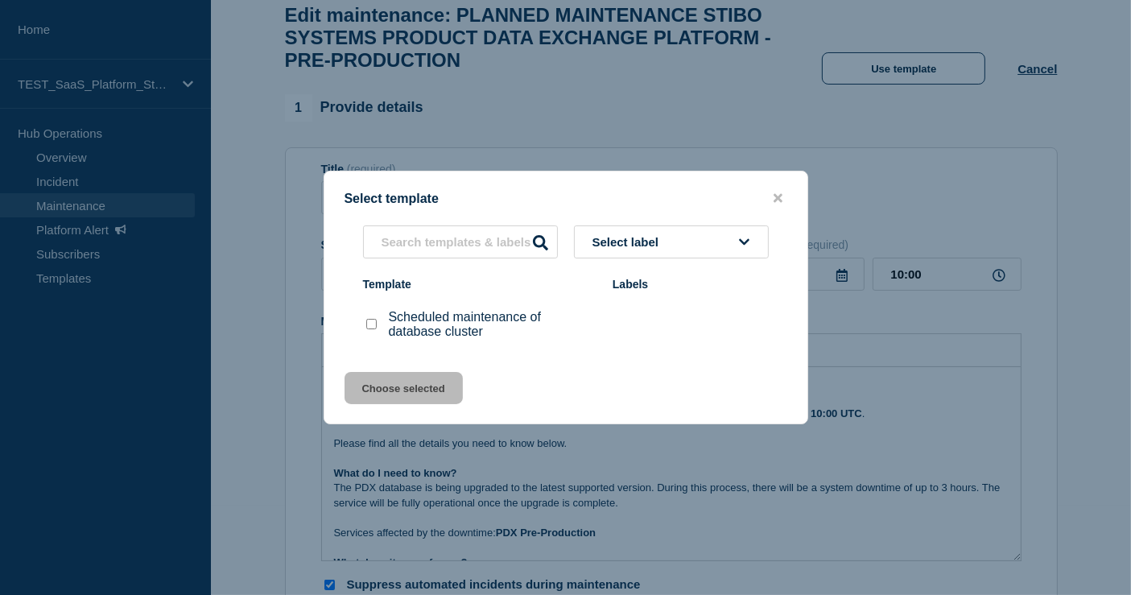
click at [654, 248] on button "Select label" at bounding box center [671, 241] width 195 height 33
click at [685, 230] on button "Select label" at bounding box center [671, 241] width 195 height 33
click at [489, 244] on input "text" at bounding box center [460, 241] width 195 height 33
click at [777, 196] on icon "close button" at bounding box center [778, 198] width 9 height 9
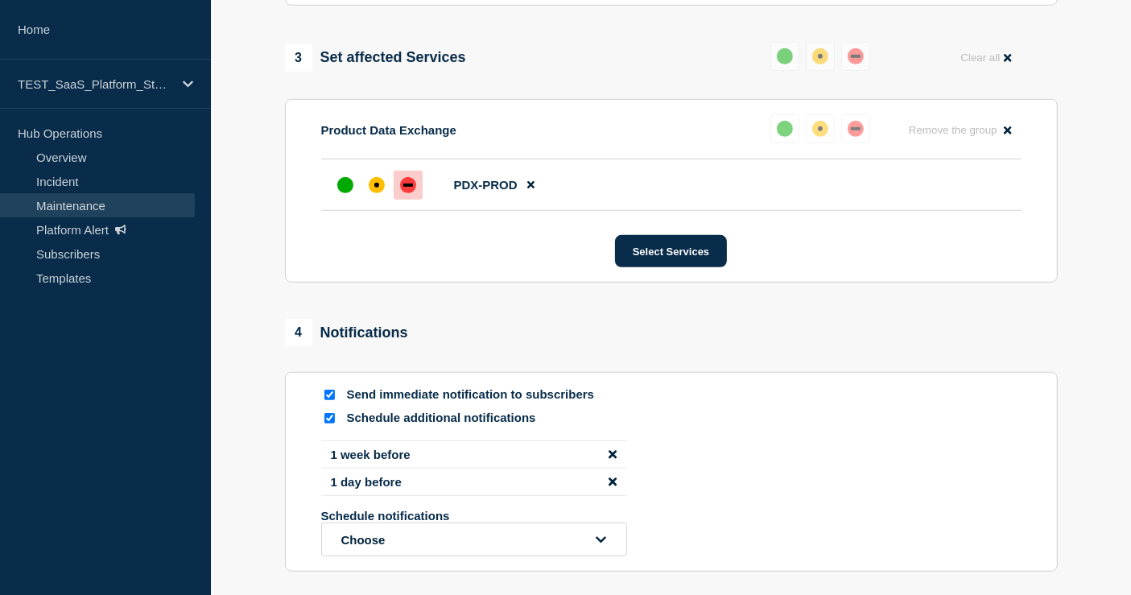
scroll to position [984, 0]
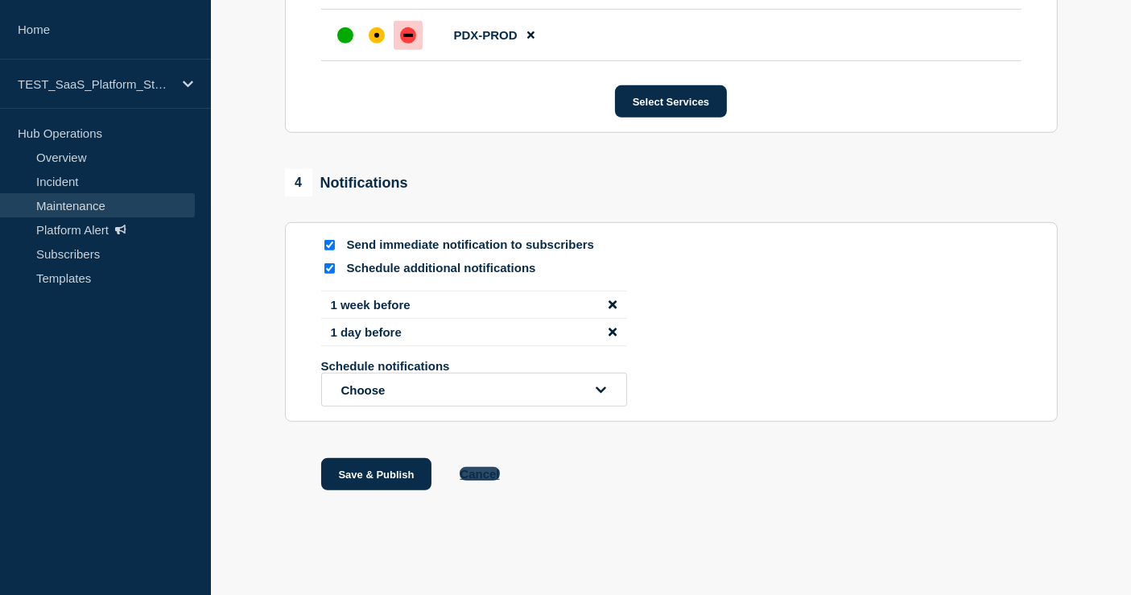
click at [479, 481] on button "Cancel" at bounding box center [479, 474] width 39 height 14
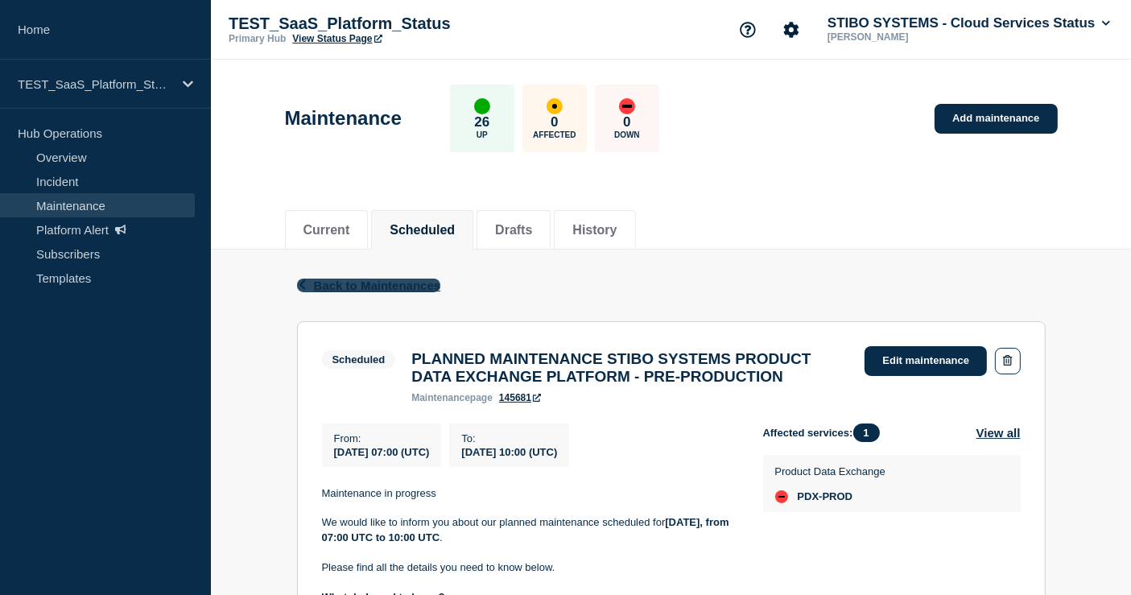
click at [342, 284] on span "Back to Maintenances" at bounding box center [377, 286] width 127 height 14
